Goal: Information Seeking & Learning: Learn about a topic

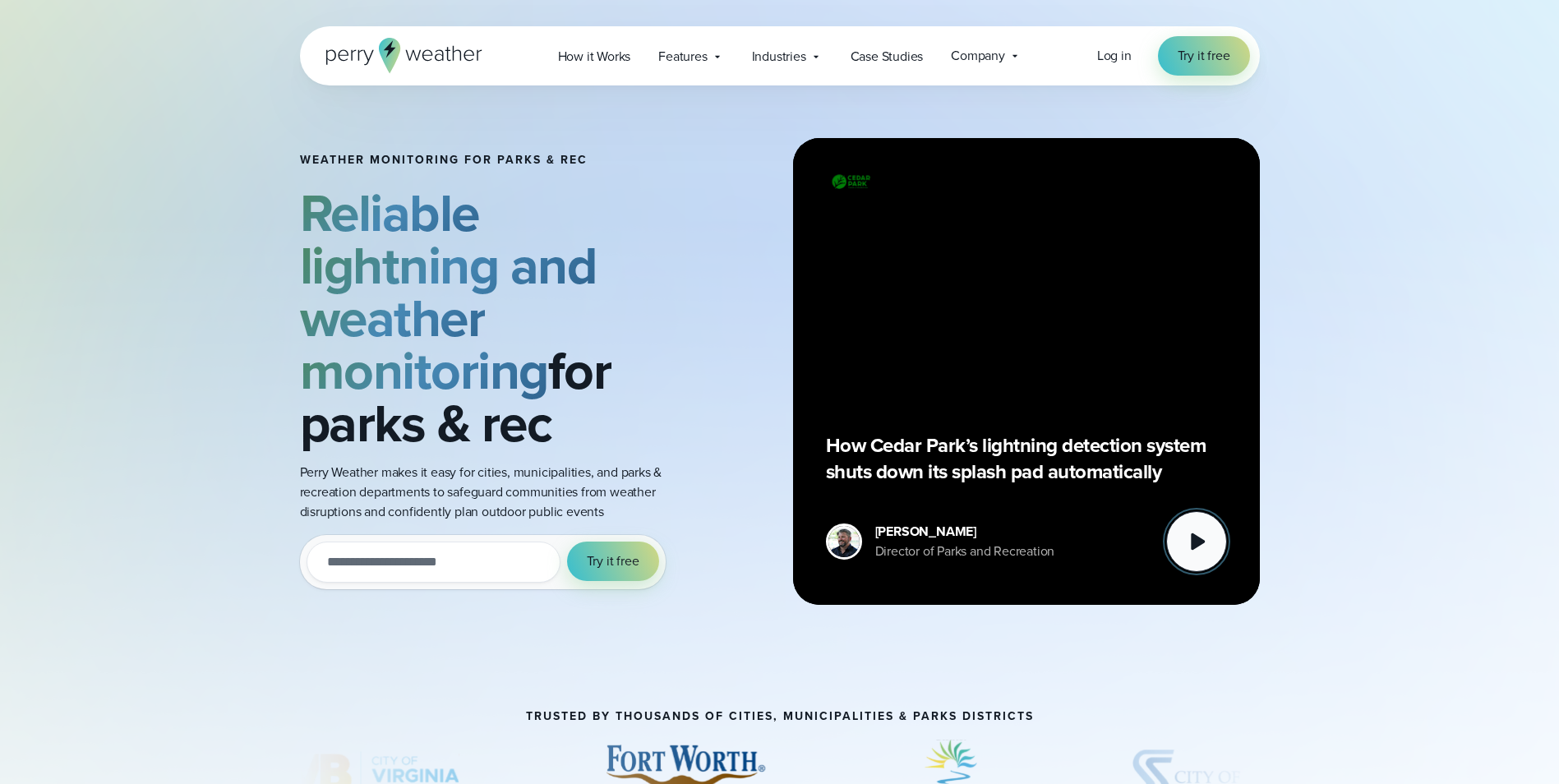
click at [1214, 538] on button at bounding box center [1196, 541] width 61 height 61
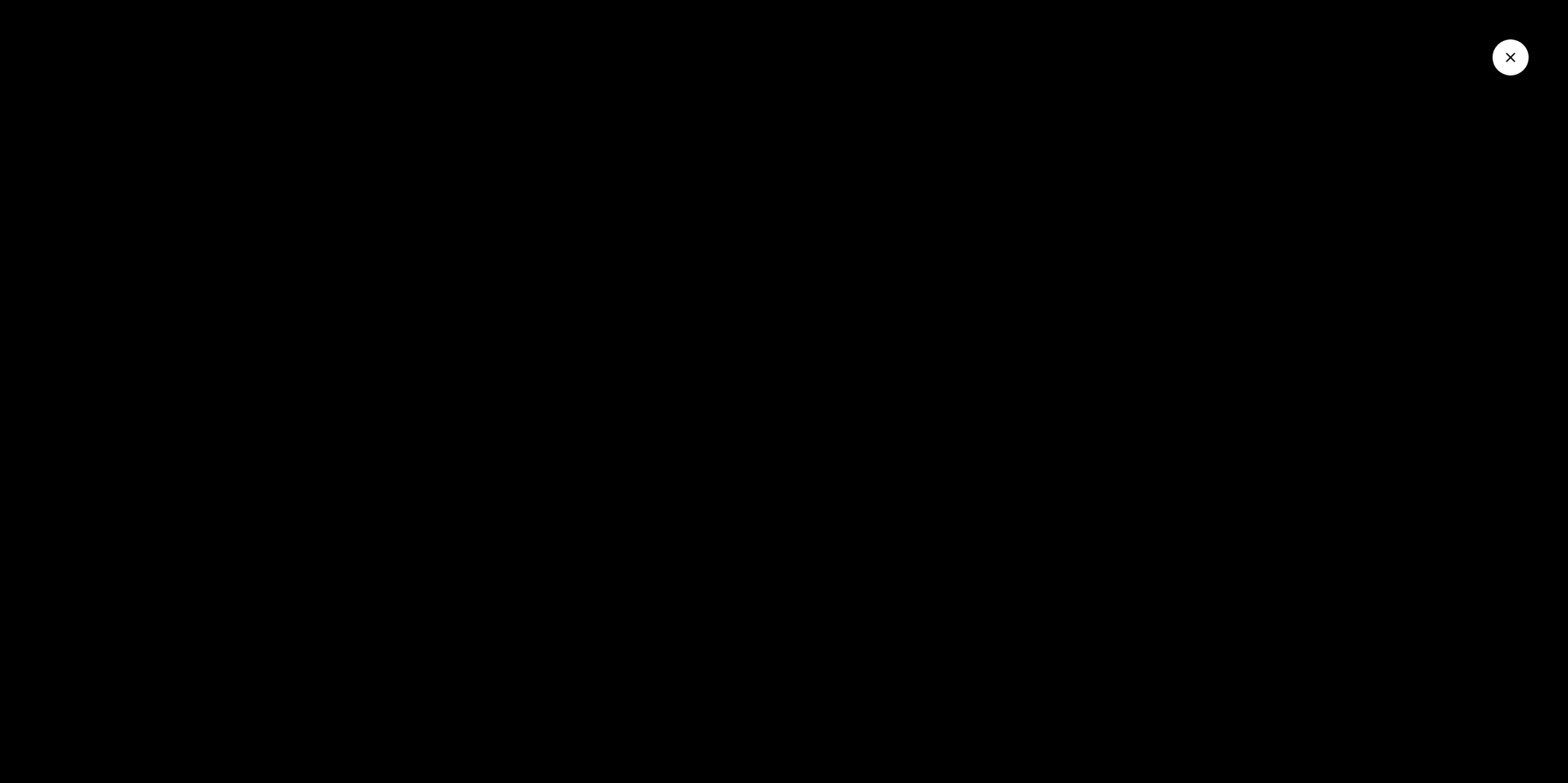
click at [1511, 54] on icon "Close Video" at bounding box center [1511, 57] width 16 height 16
